Goal: Task Accomplishment & Management: Use online tool/utility

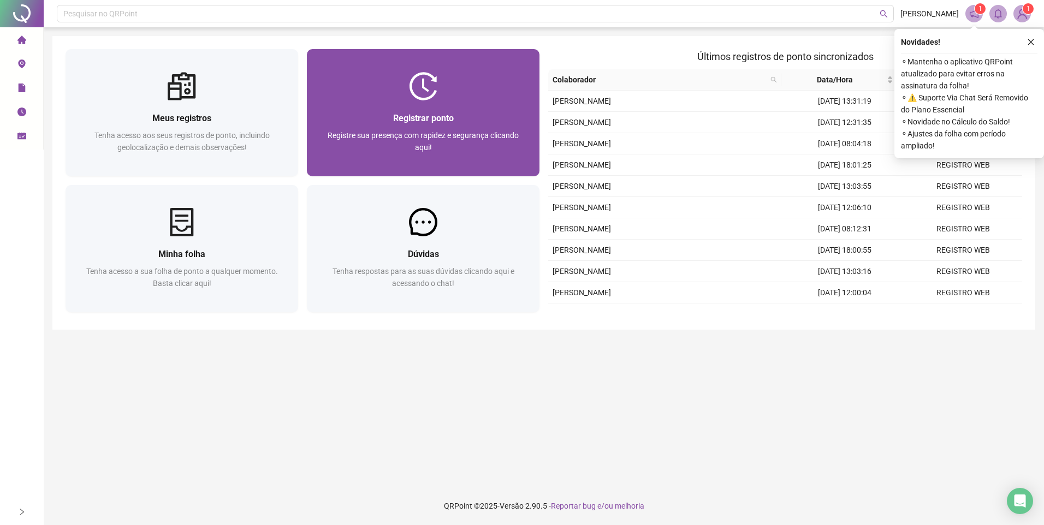
click at [425, 140] on span "Registre sua presença com rapidez e segurança clicando aqui!" at bounding box center [423, 141] width 191 height 21
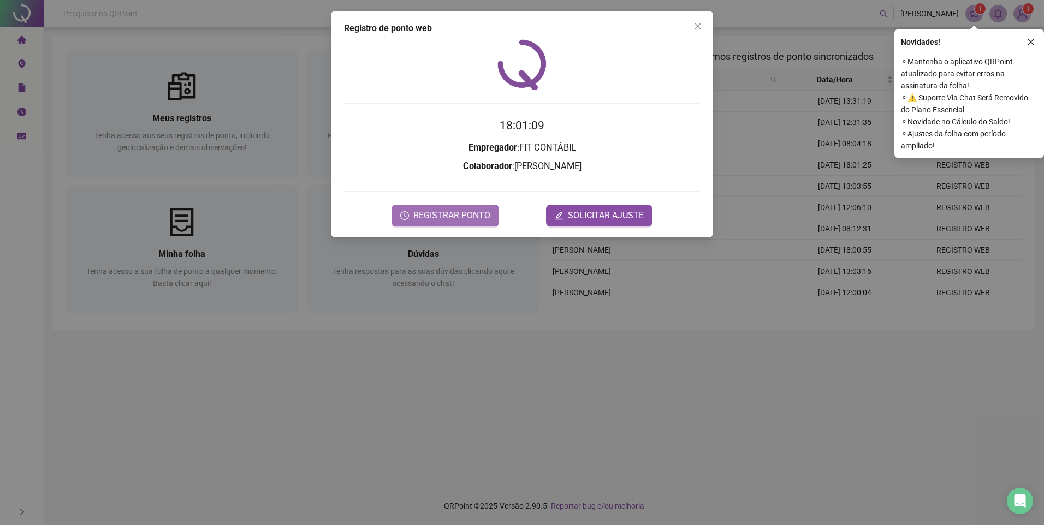
click at [468, 214] on span "REGISTRAR PONTO" at bounding box center [451, 215] width 77 height 13
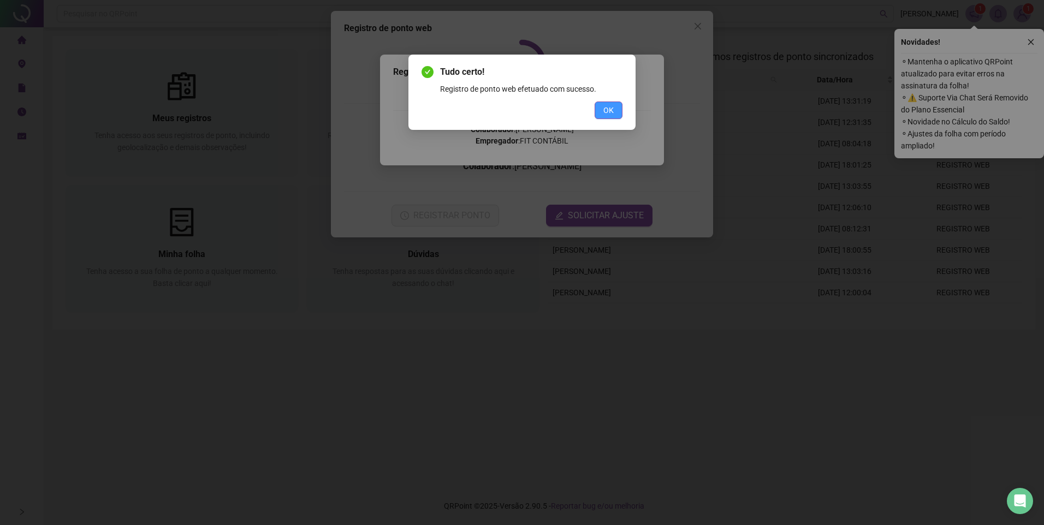
click at [609, 112] on span "OK" at bounding box center [608, 110] width 10 height 12
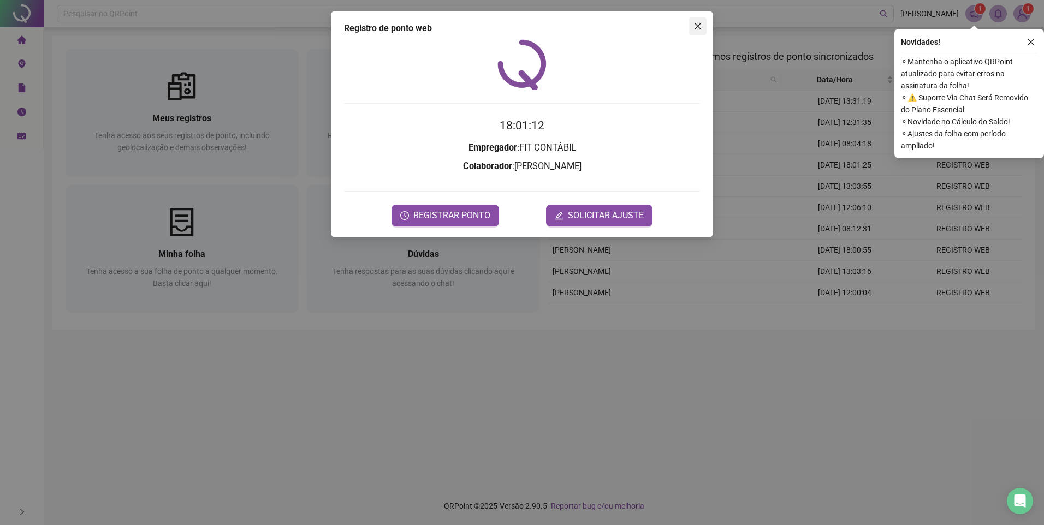
click at [699, 26] on icon "close" at bounding box center [697, 26] width 7 height 7
